Goal: Transaction & Acquisition: Register for event/course

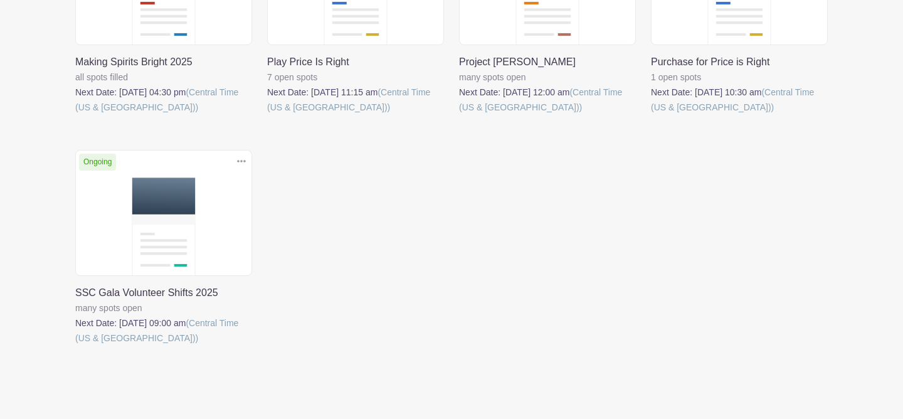
scroll to position [651, 0]
click at [75, 344] on link at bounding box center [75, 344] width 0 height 0
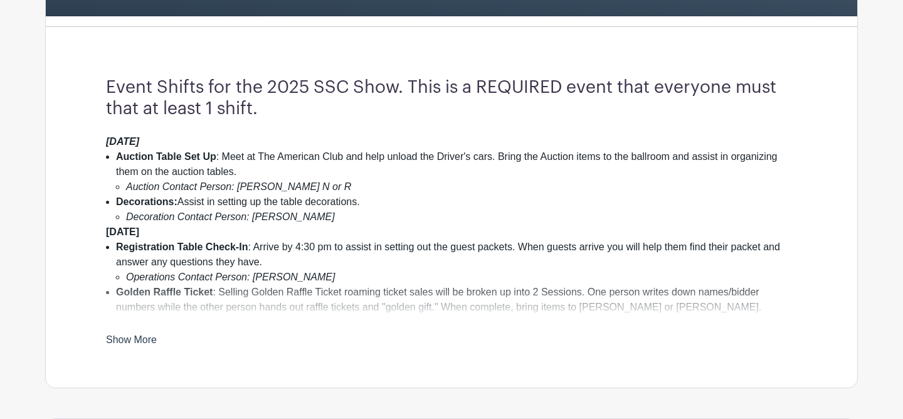
scroll to position [313, 0]
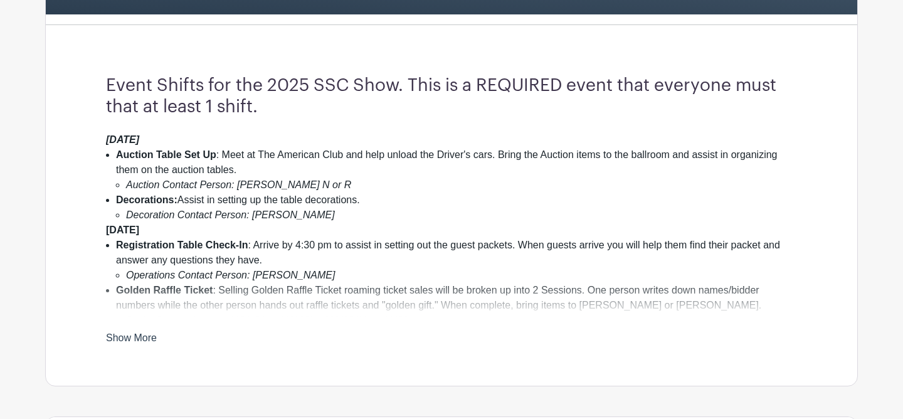
click at [130, 340] on link "Show More" at bounding box center [131, 340] width 51 height 16
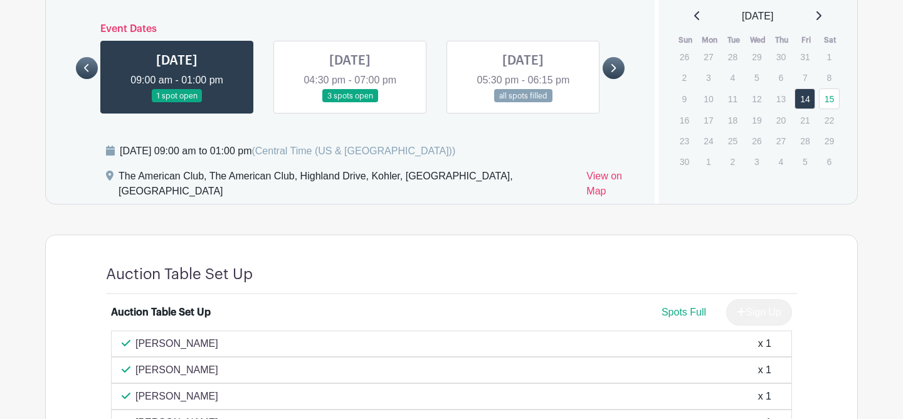
scroll to position [929, 0]
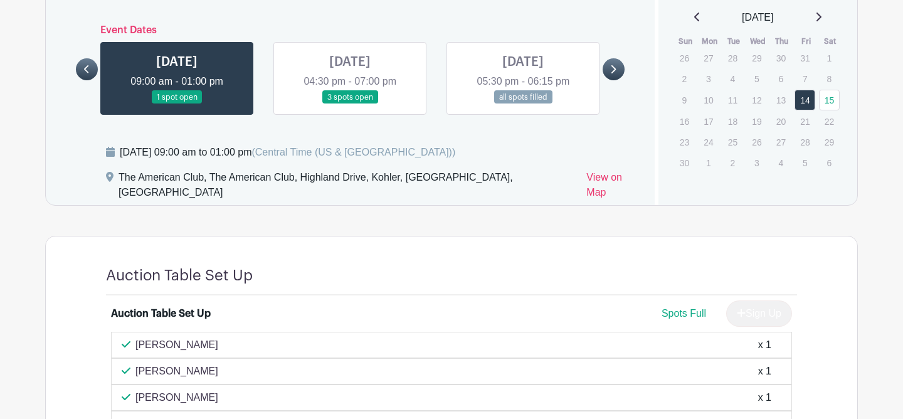
click at [613, 73] on icon at bounding box center [613, 69] width 5 height 8
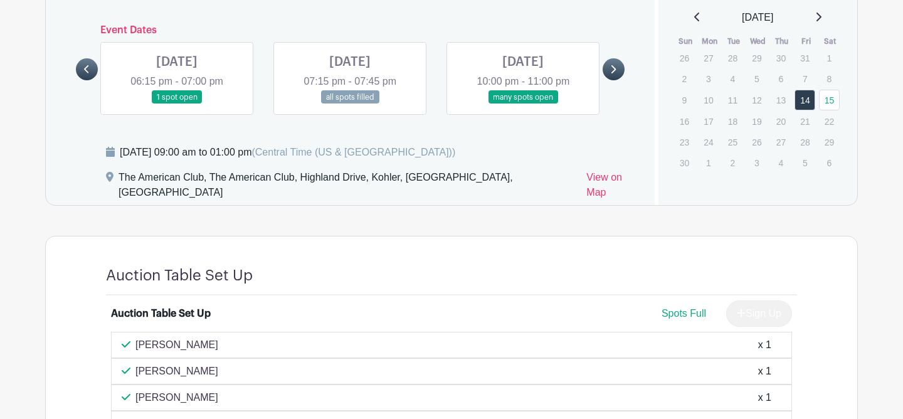
click at [613, 74] on icon at bounding box center [613, 69] width 6 height 9
click at [86, 74] on icon at bounding box center [87, 69] width 6 height 9
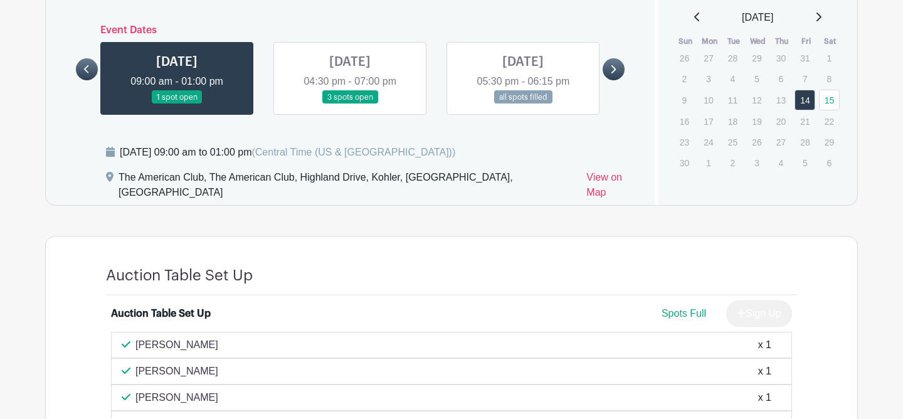
click at [350, 104] on link at bounding box center [350, 104] width 0 height 0
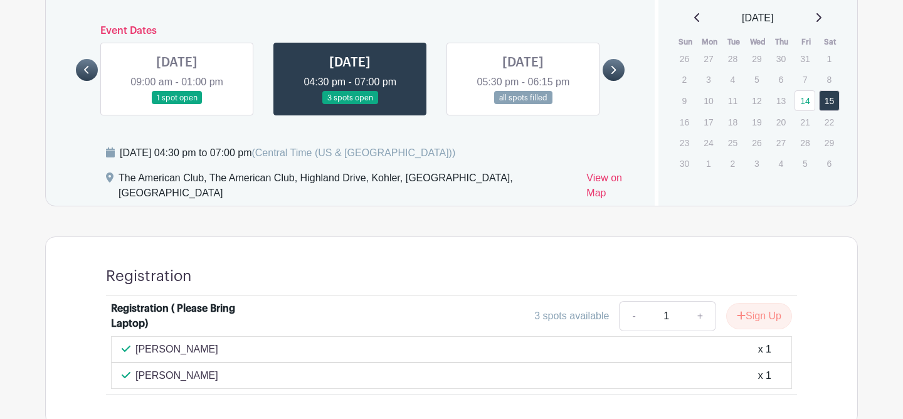
scroll to position [920, 0]
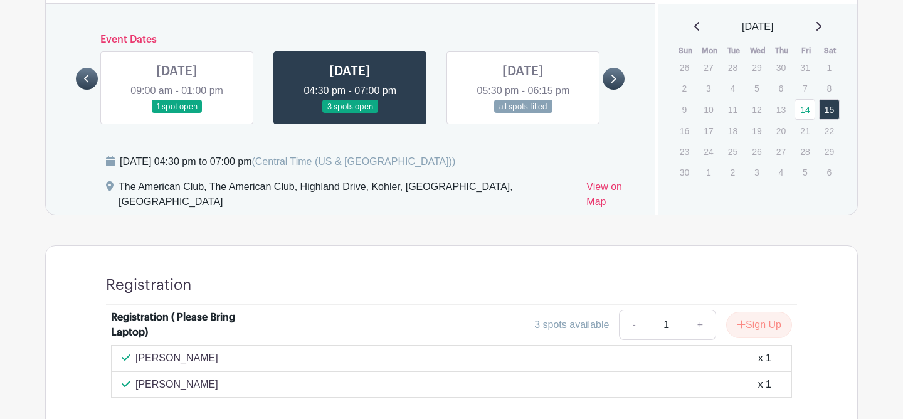
click at [616, 83] on link at bounding box center [614, 79] width 22 height 22
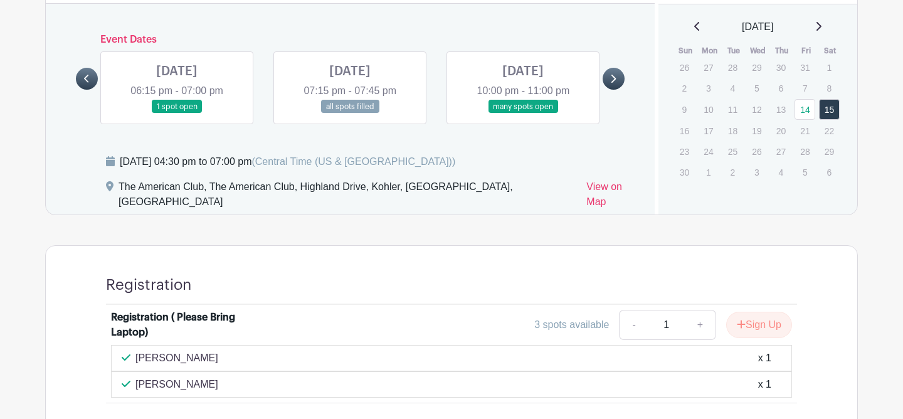
click at [177, 113] on link at bounding box center [177, 113] width 0 height 0
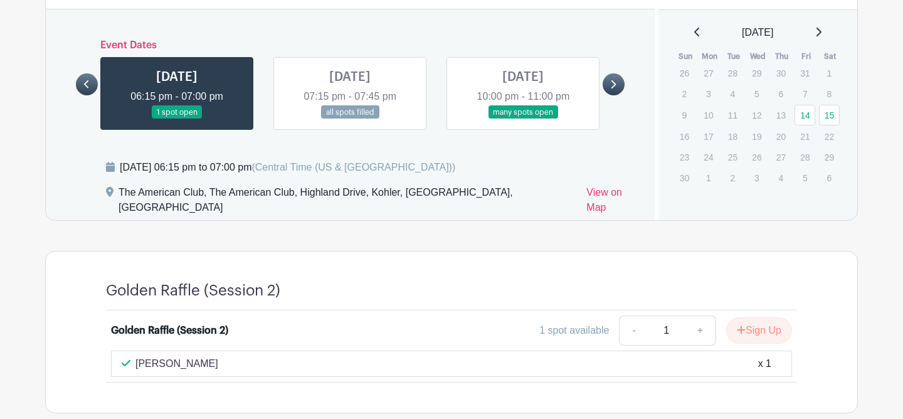
scroll to position [912, 0]
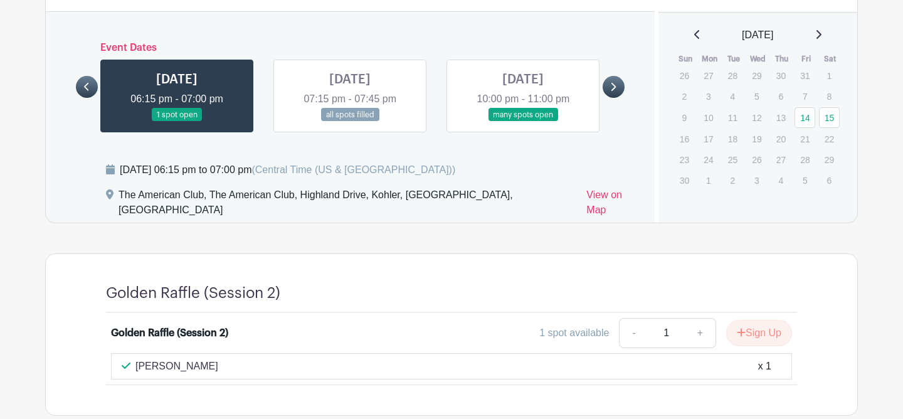
click at [86, 88] on icon at bounding box center [87, 86] width 6 height 9
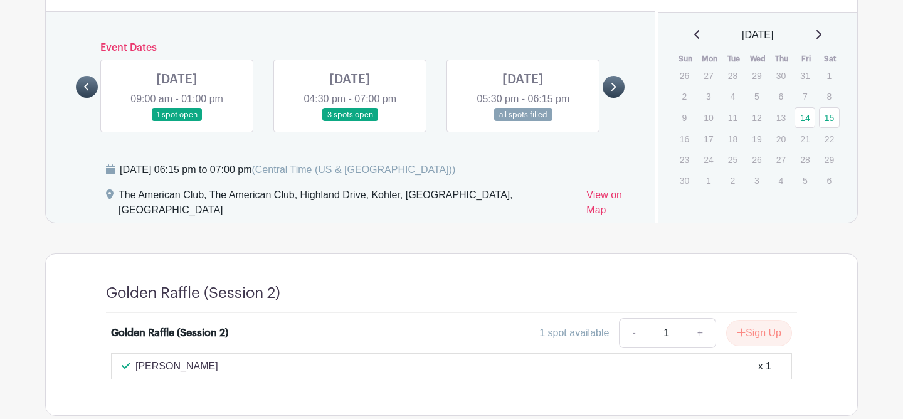
click at [350, 122] on link at bounding box center [350, 122] width 0 height 0
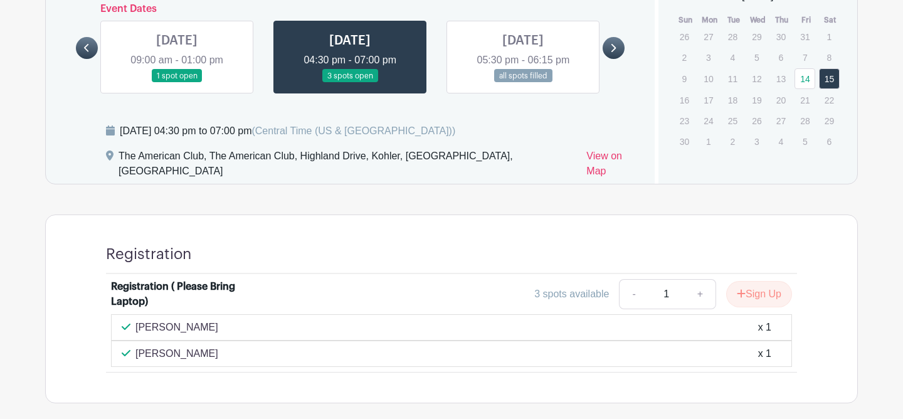
scroll to position [950, 0]
click at [177, 83] on link at bounding box center [177, 83] width 0 height 0
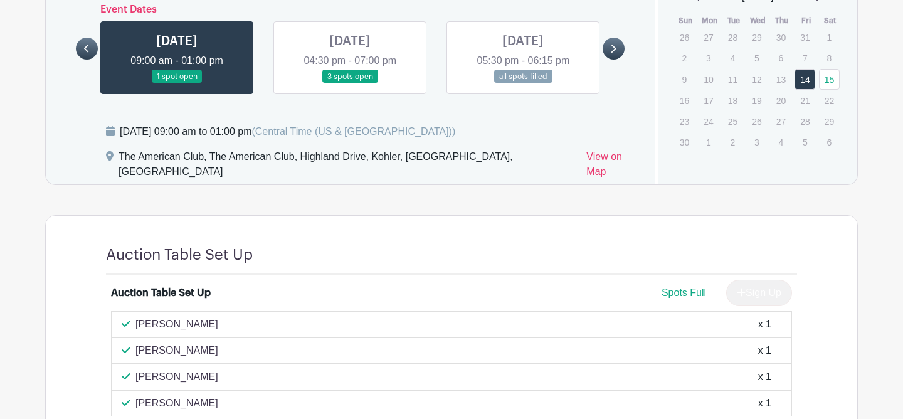
click at [350, 83] on link at bounding box center [350, 83] width 0 height 0
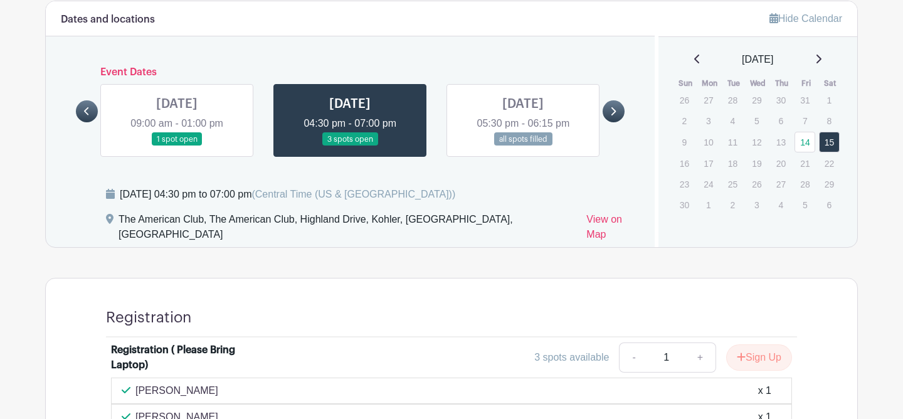
scroll to position [887, 0]
click at [613, 113] on icon at bounding box center [613, 111] width 6 height 9
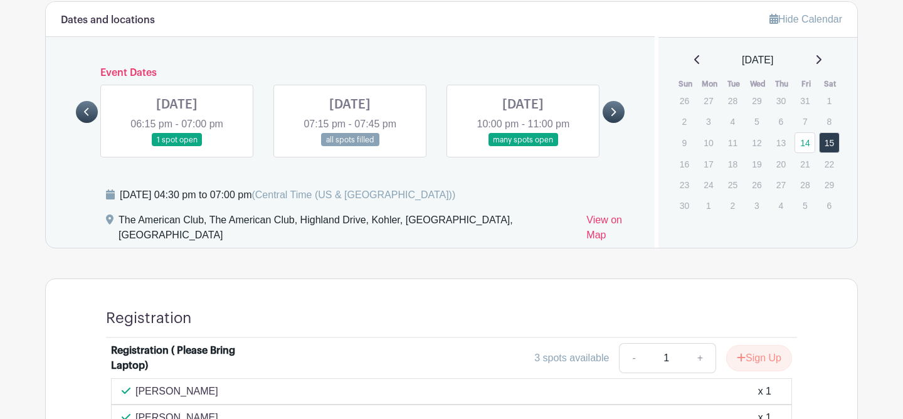
click at [177, 147] on link at bounding box center [177, 147] width 0 height 0
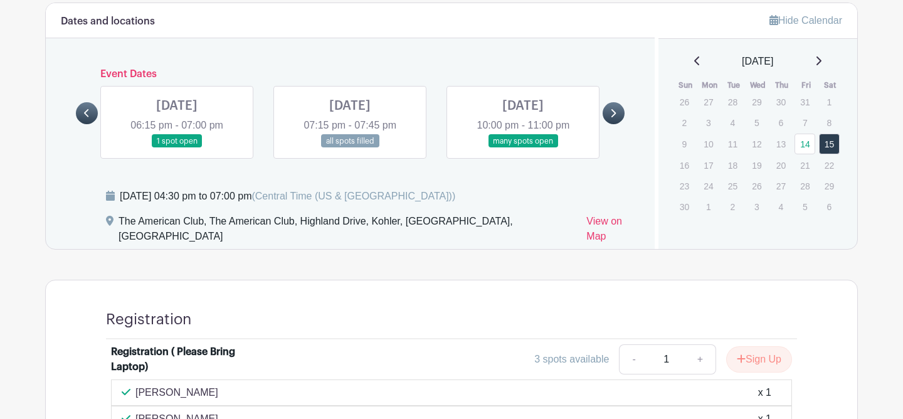
scroll to position [887, 0]
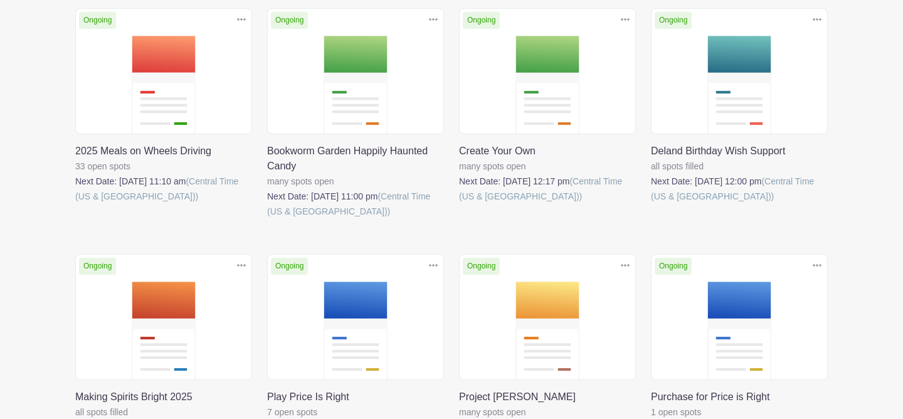
click at [459, 204] on link at bounding box center [459, 204] width 0 height 0
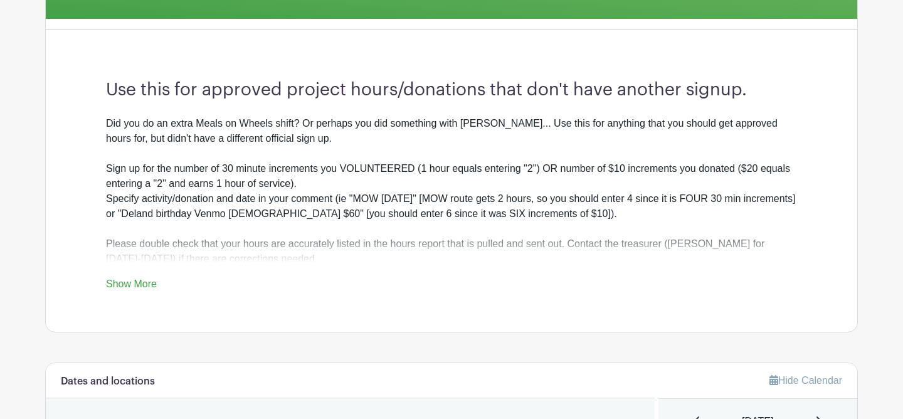
scroll to position [547, 0]
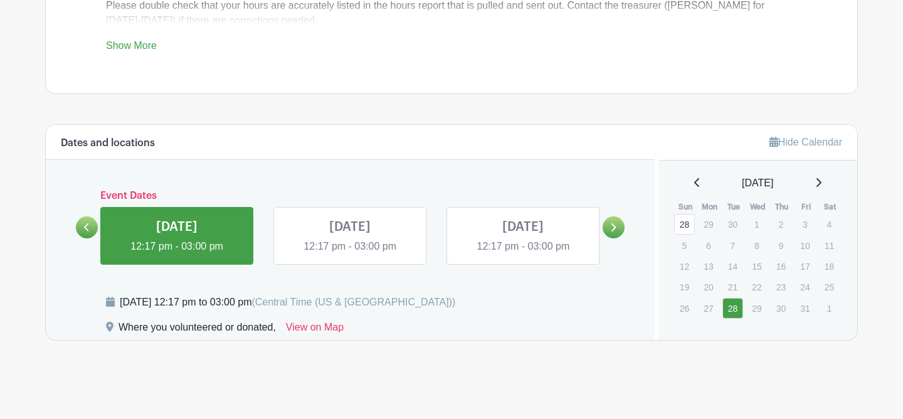
click at [350, 254] on link at bounding box center [350, 254] width 0 height 0
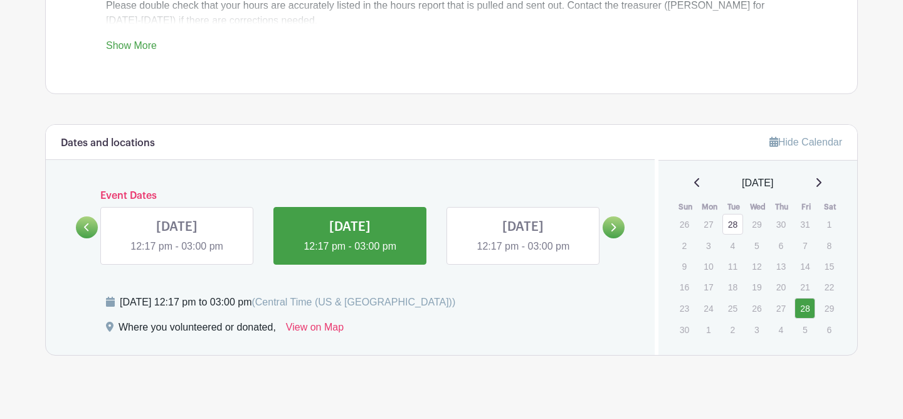
click at [523, 254] on link at bounding box center [523, 254] width 0 height 0
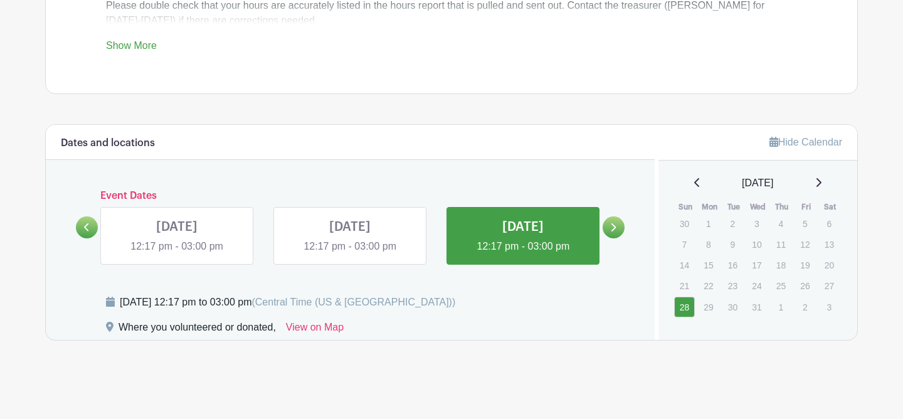
click at [79, 228] on link at bounding box center [87, 227] width 22 height 22
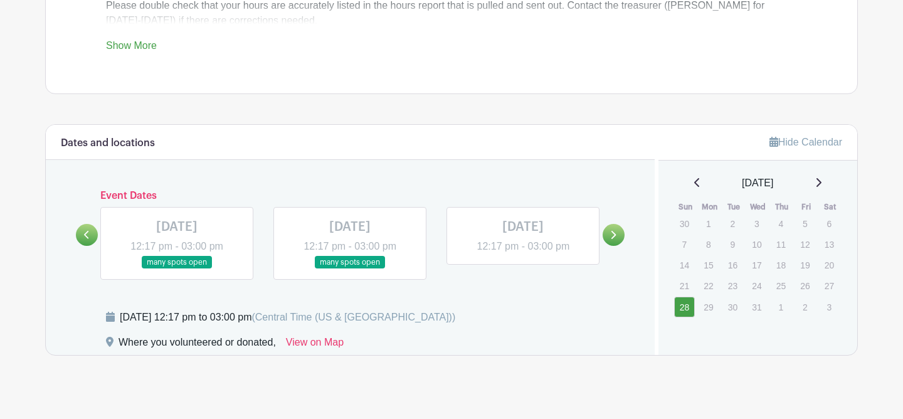
click at [177, 269] on link at bounding box center [177, 269] width 0 height 0
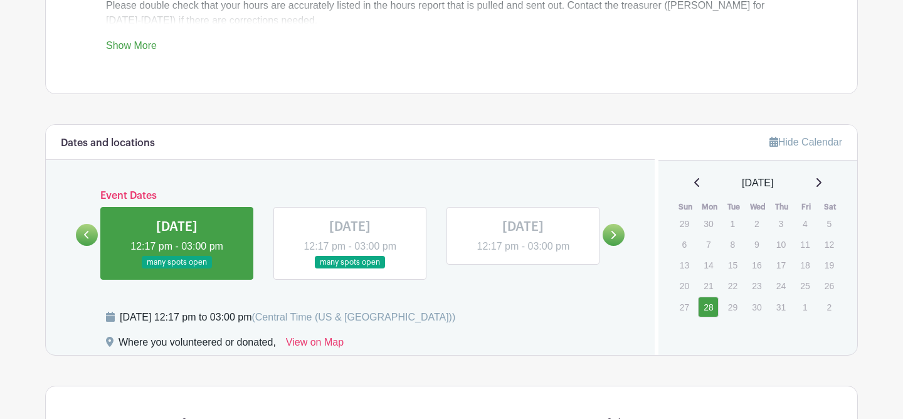
click at [350, 269] on link at bounding box center [350, 269] width 0 height 0
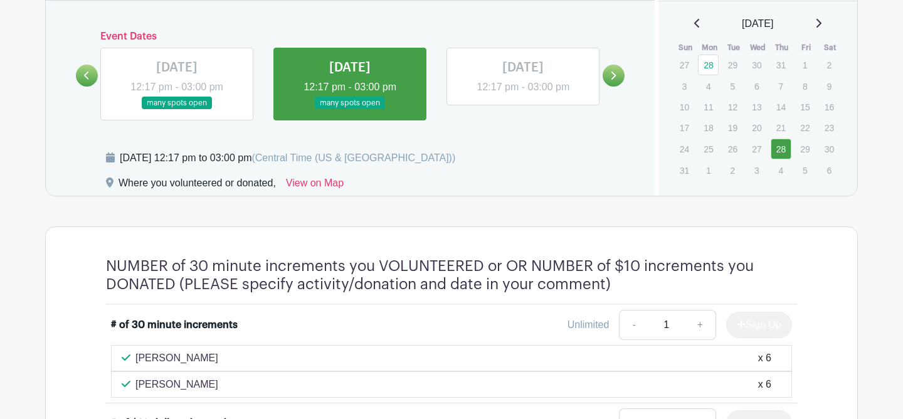
scroll to position [707, 0]
click at [503, 104] on div "[DATE] 12:17 pm - 03:00 pm" at bounding box center [522, 76] width 153 height 58
click at [523, 94] on link at bounding box center [523, 94] width 0 height 0
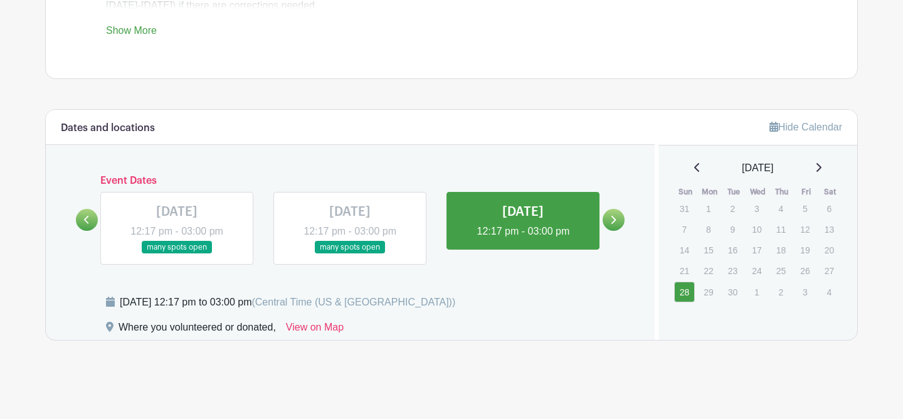
scroll to position [562, 0]
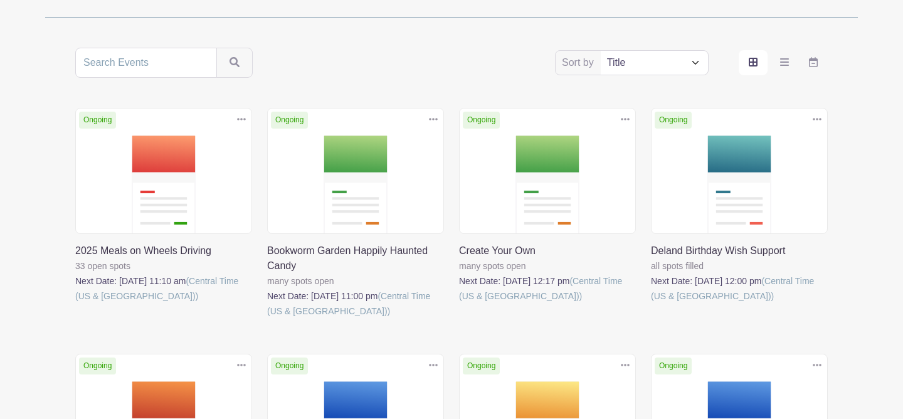
scroll to position [219, 0]
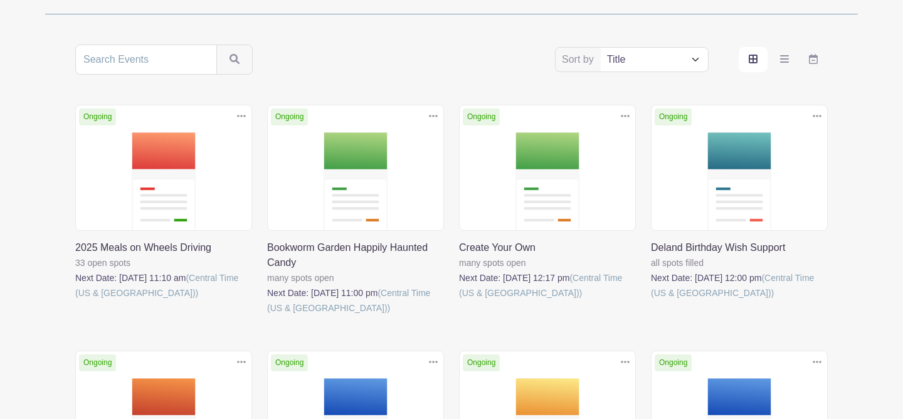
click at [459, 300] on link at bounding box center [459, 300] width 0 height 0
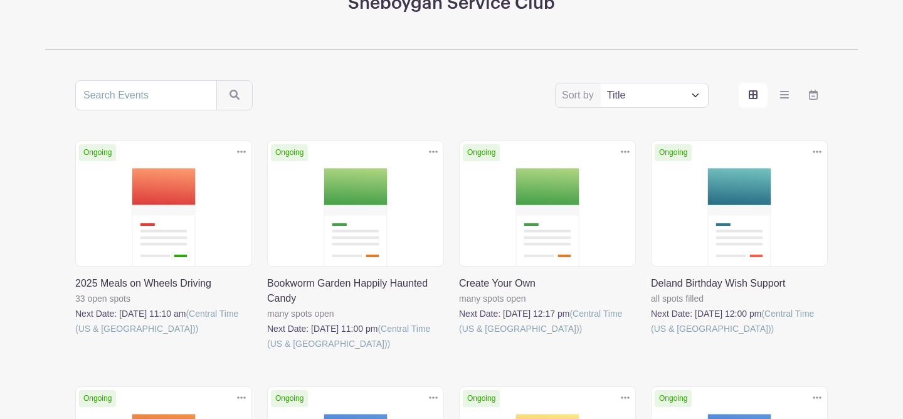
scroll to position [219, 0]
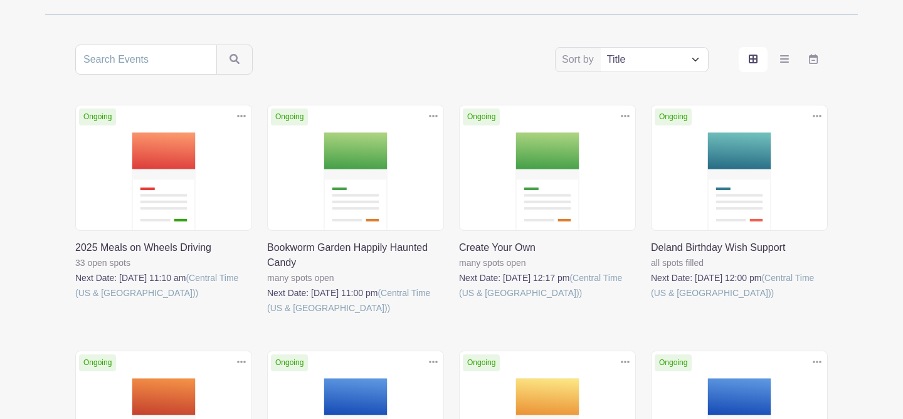
click at [651, 300] on link at bounding box center [651, 300] width 0 height 0
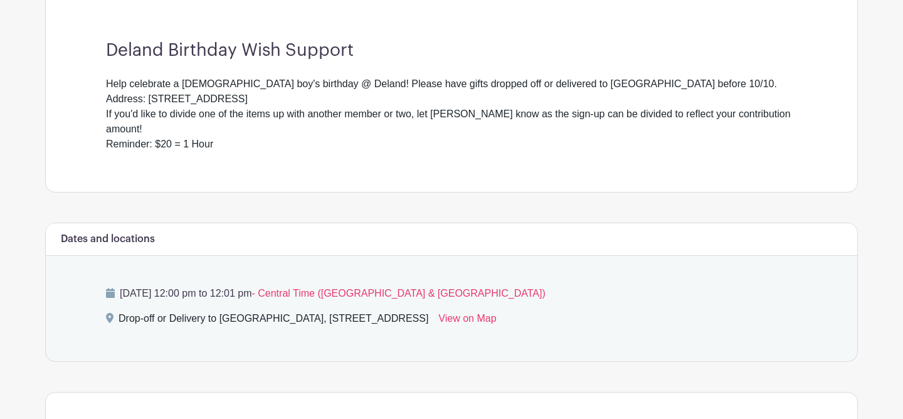
scroll to position [181, 0]
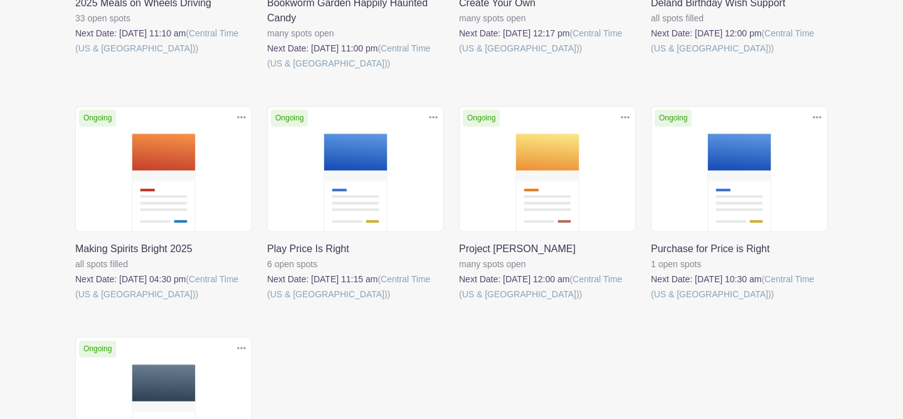
scroll to position [468, 0]
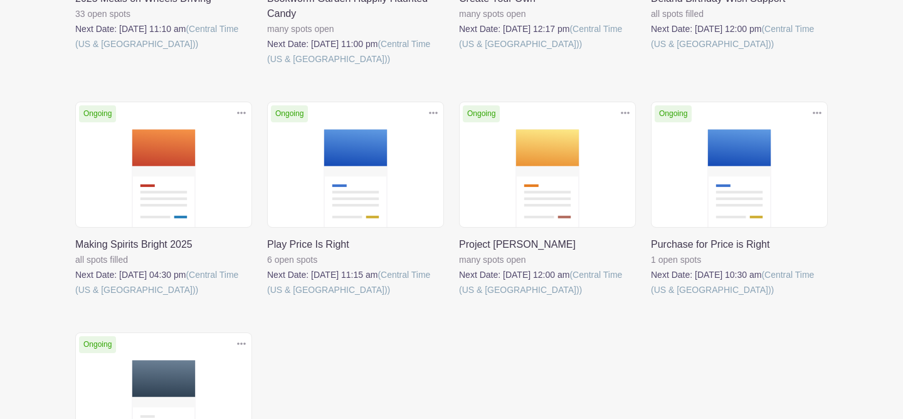
click at [75, 297] on link at bounding box center [75, 297] width 0 height 0
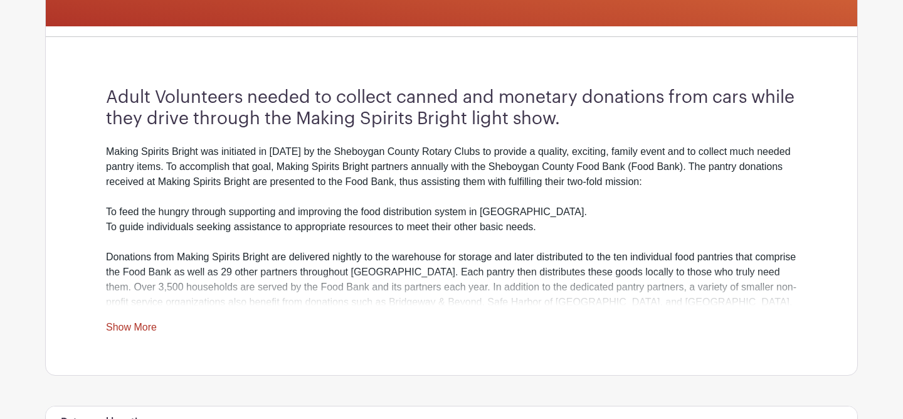
scroll to position [322, 0]
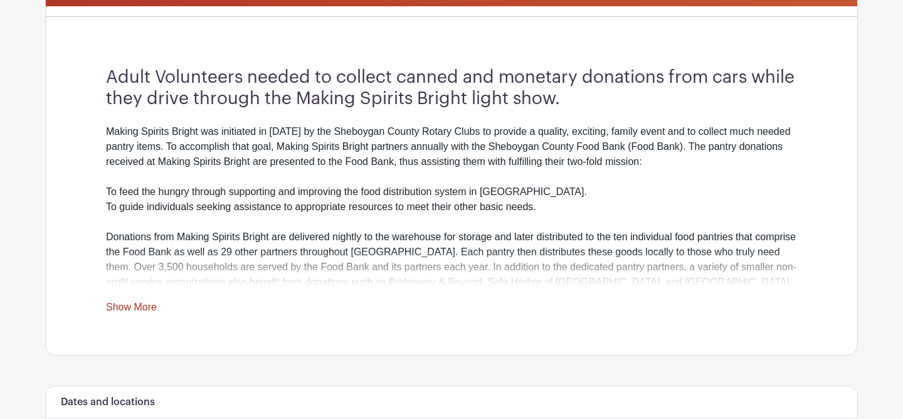
click at [137, 307] on link "Show More" at bounding box center [131, 310] width 51 height 16
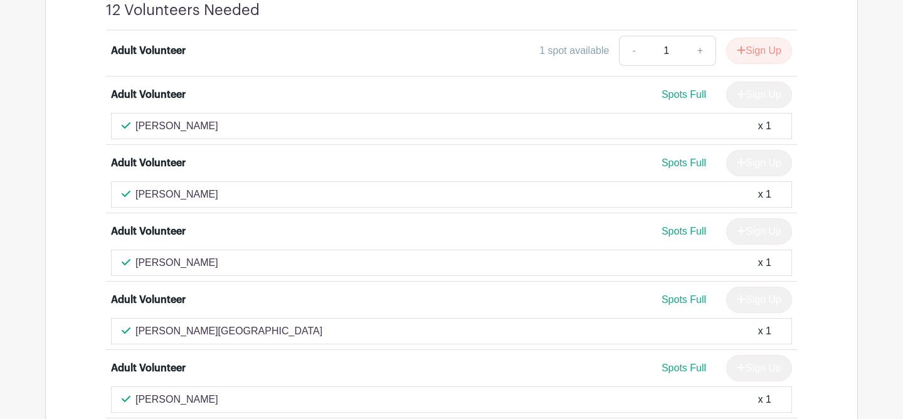
scroll to position [910, 0]
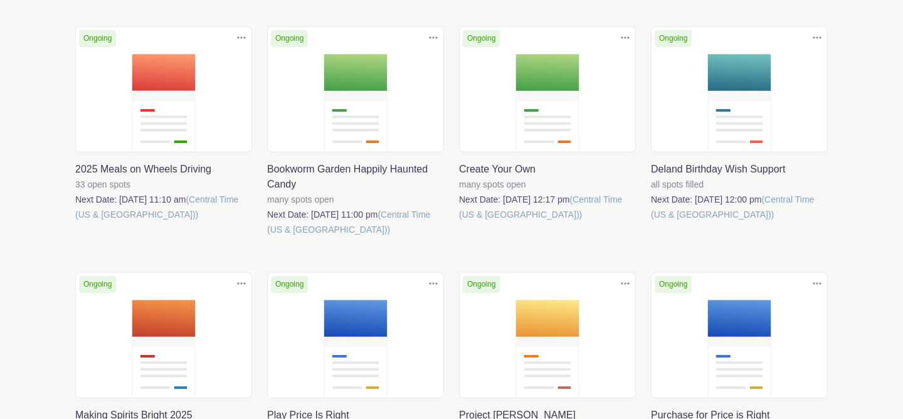
click at [651, 222] on link at bounding box center [651, 222] width 0 height 0
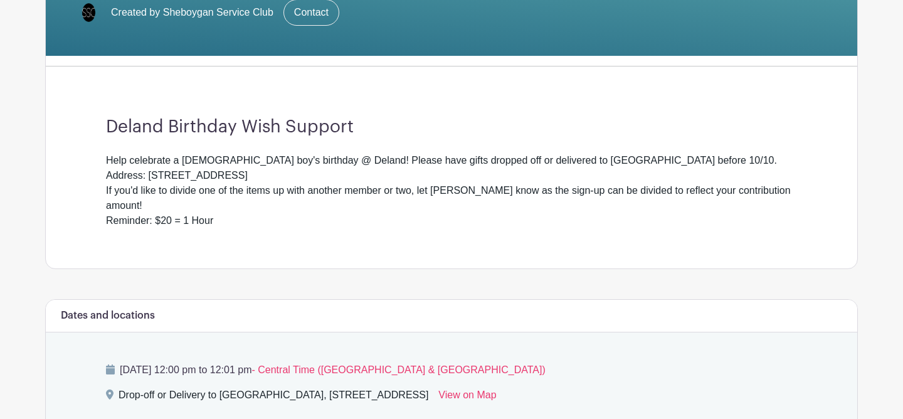
scroll to position [271, 0]
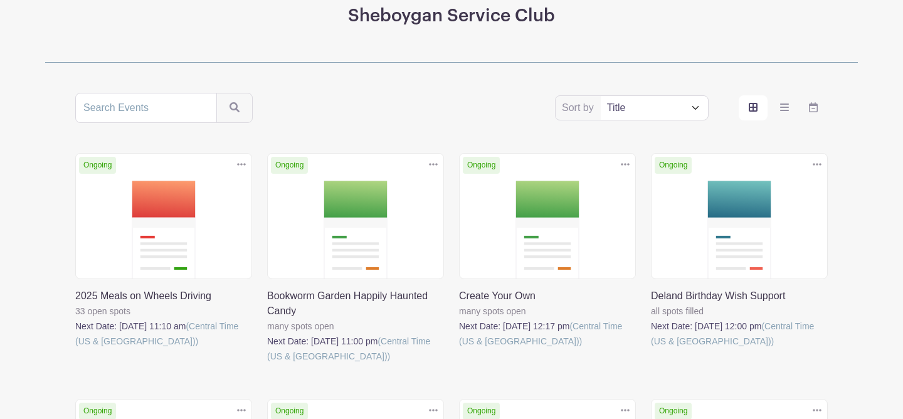
scroll to position [176, 0]
